Goal: Navigation & Orientation: Find specific page/section

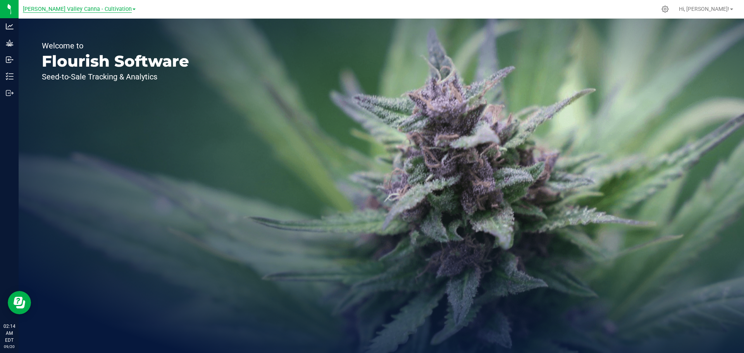
click at [82, 10] on span "[PERSON_NAME] Valley Canna - Cultivation" at bounding box center [77, 9] width 109 height 7
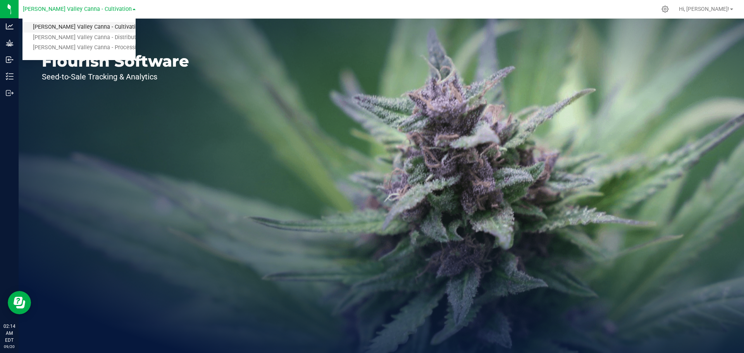
click at [75, 26] on link "[PERSON_NAME] Valley Canna - Cultivation" at bounding box center [78, 27] width 113 height 10
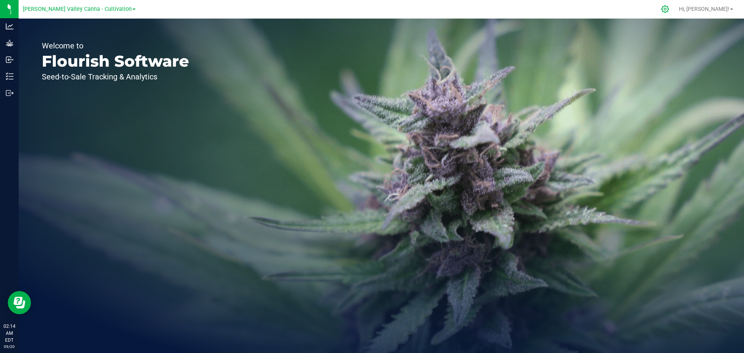
click at [669, 8] on icon at bounding box center [665, 9] width 8 height 8
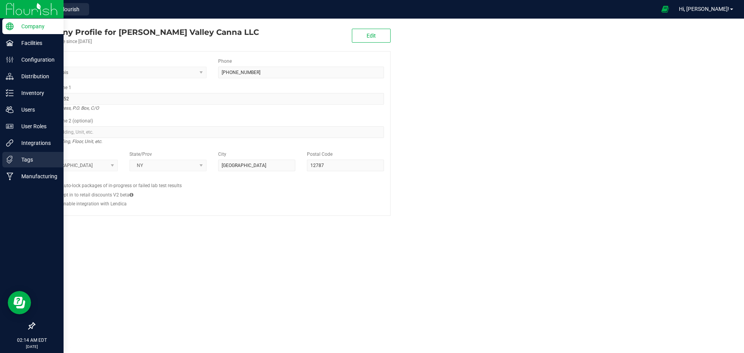
click at [26, 158] on p "Tags" at bounding box center [37, 159] width 47 height 9
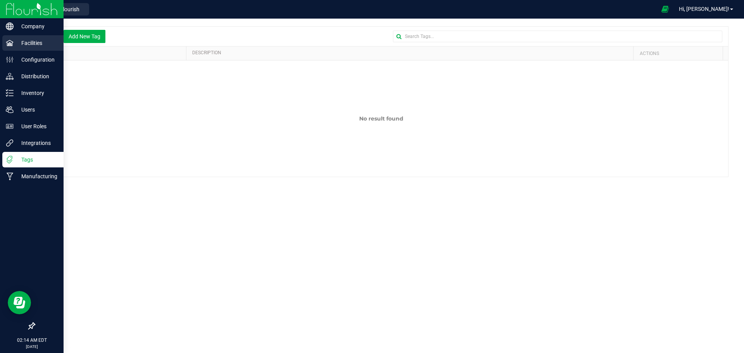
click at [9, 44] on icon at bounding box center [10, 43] width 8 height 8
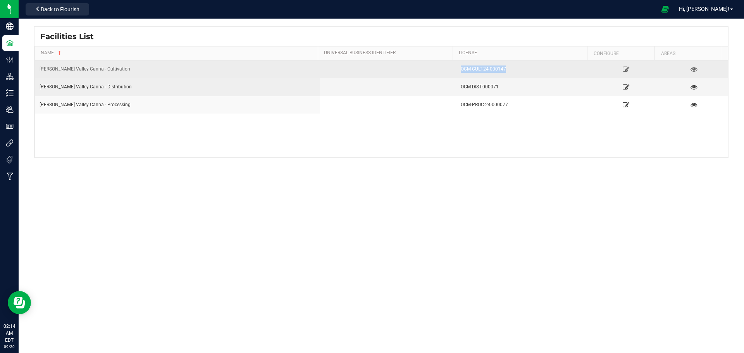
drag, startPoint x: 505, startPoint y: 69, endPoint x: 448, endPoint y: 71, distance: 57.8
click at [448, 71] on tr "[PERSON_NAME] Valley Canna - Cultivation OCM-CULT-24-000147" at bounding box center [381, 69] width 693 height 18
copy div "OCM-CULT-24-000147"
